Goal: Ask a question

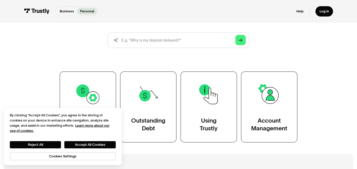
scroll to position [77, 0]
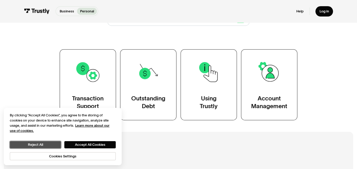
click at [54, 145] on button "Reject All" at bounding box center [35, 144] width 51 height 7
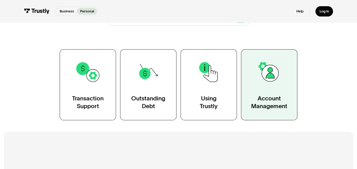
click at [273, 98] on div "Account Management" at bounding box center [269, 102] width 36 height 16
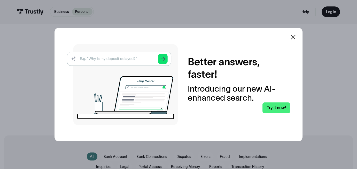
click at [127, 58] on img at bounding box center [122, 84] width 111 height 81
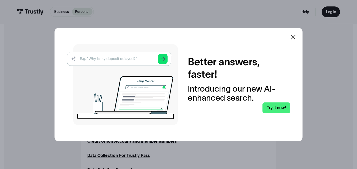
click at [107, 56] on img at bounding box center [122, 84] width 111 height 81
click at [295, 37] on icon at bounding box center [293, 37] width 4 height 4
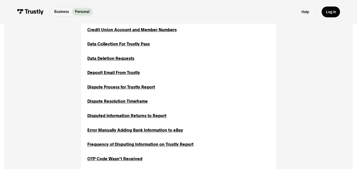
scroll to position [277, 0]
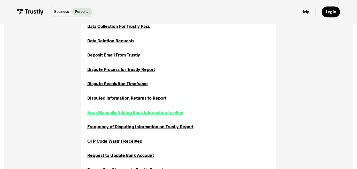
click at [133, 113] on div "Error Manually Adding Bank Information to eBay" at bounding box center [135, 113] width 96 height 6
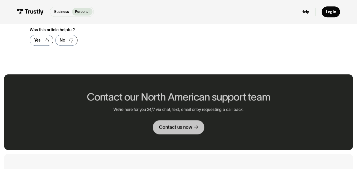
scroll to position [310, 0]
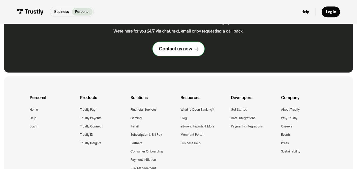
click at [177, 51] on div "Contact us now" at bounding box center [175, 49] width 33 height 6
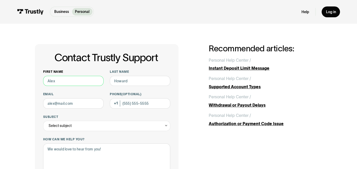
click at [82, 81] on input "First name" at bounding box center [73, 81] width 60 height 10
type input "John"
type input "Tosti"
click at [74, 104] on input "Email" at bounding box center [73, 103] width 60 height 10
click at [94, 102] on input "Email" at bounding box center [73, 103] width 60 height 10
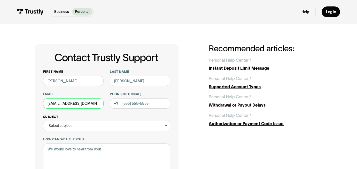
type input "jtosti5@gmail.com"
click at [138, 126] on div "Select subject" at bounding box center [106, 126] width 127 height 10
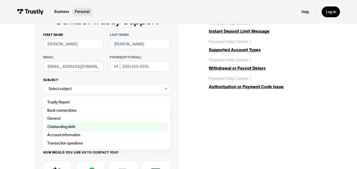
scroll to position [52, 0]
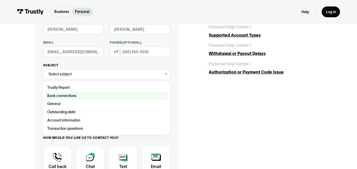
click at [65, 97] on div "Contact Trustly Support" at bounding box center [106, 96] width 123 height 8
type input "**********"
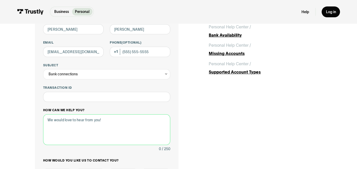
click at [58, 124] on textarea "How can we help you?" at bounding box center [106, 129] width 127 height 31
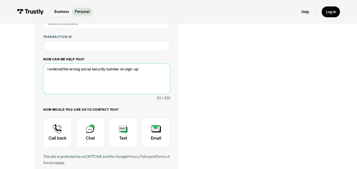
scroll to position [103, 0]
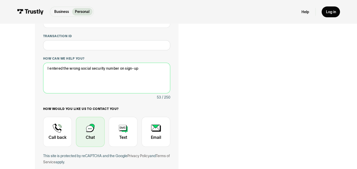
type textarea "I entered the wrong social security number on sign-up"
click at [87, 131] on div "Contact Trustly Support" at bounding box center [90, 132] width 29 height 30
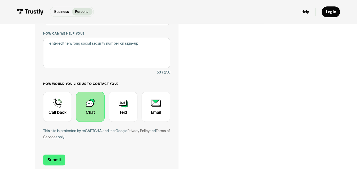
scroll to position [155, 0]
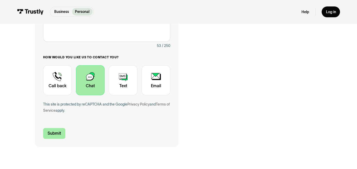
click at [56, 133] on input "Submit" at bounding box center [54, 133] width 22 height 11
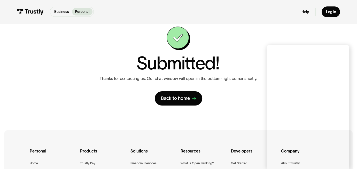
scroll to position [26, 0]
